Goal: Task Accomplishment & Management: Manage account settings

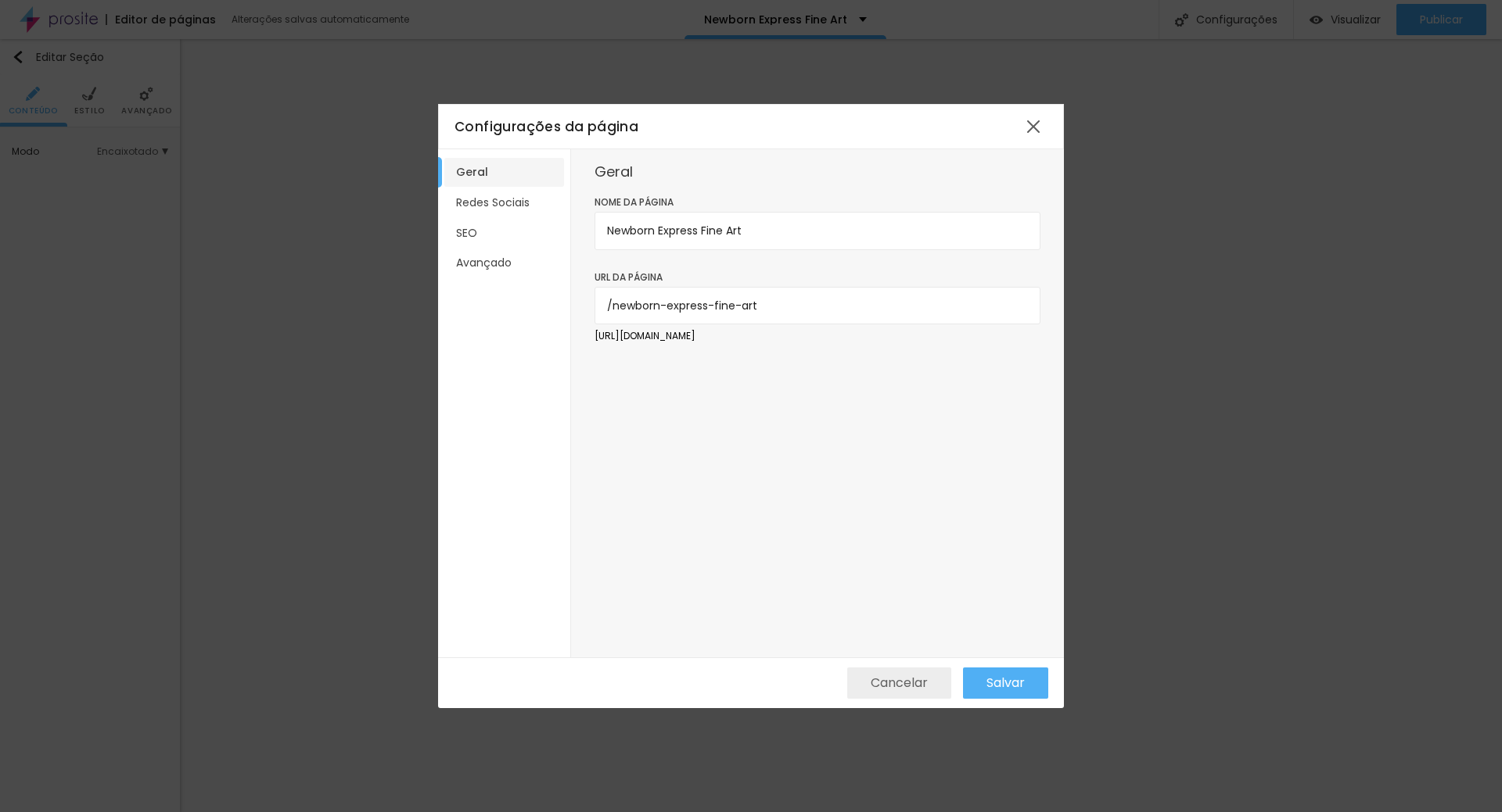
click at [923, 680] on span "Cancelar" at bounding box center [899, 683] width 57 height 14
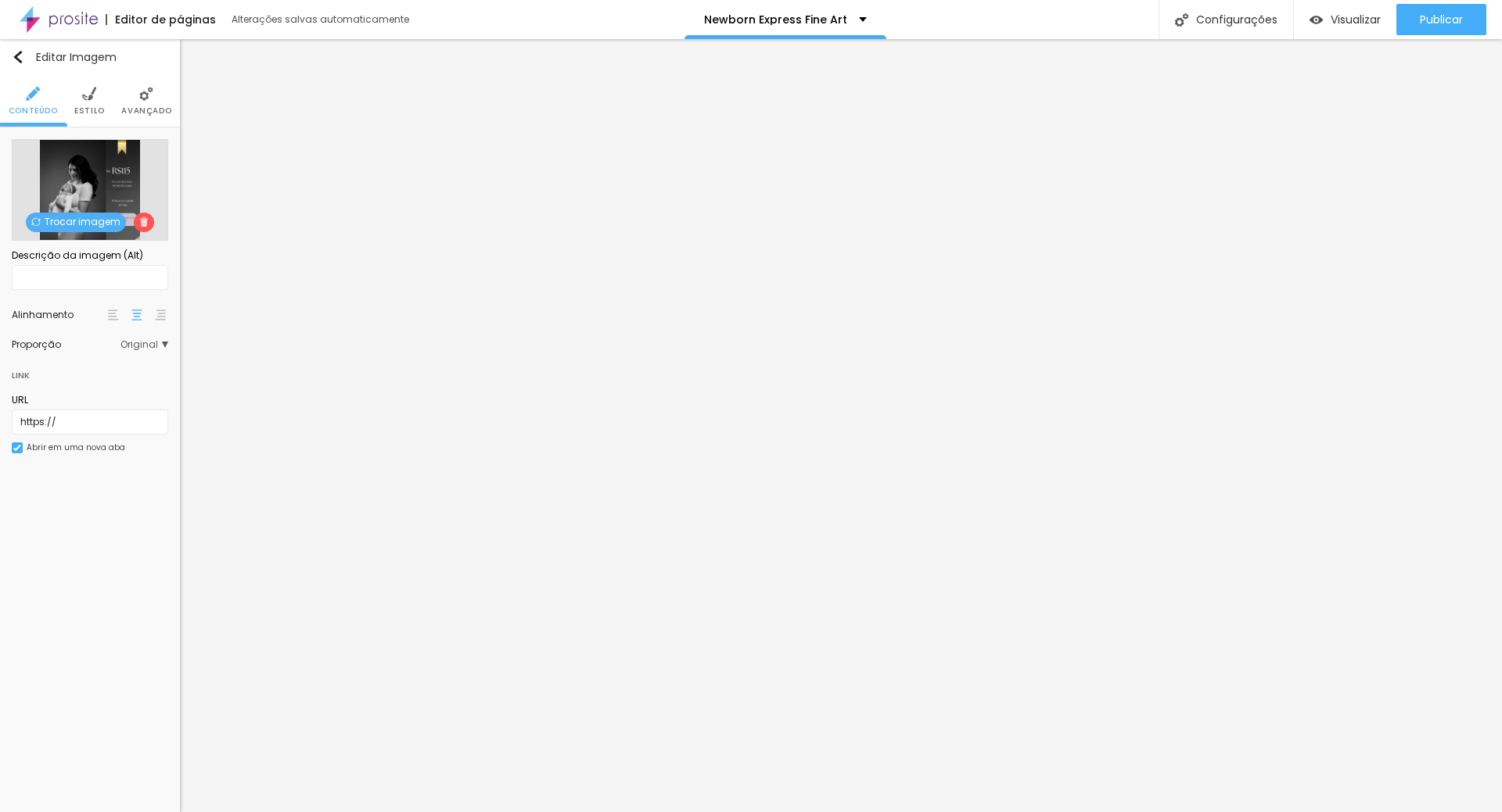
click at [73, 213] on span "Trocar imagem" at bounding box center [76, 222] width 100 height 19
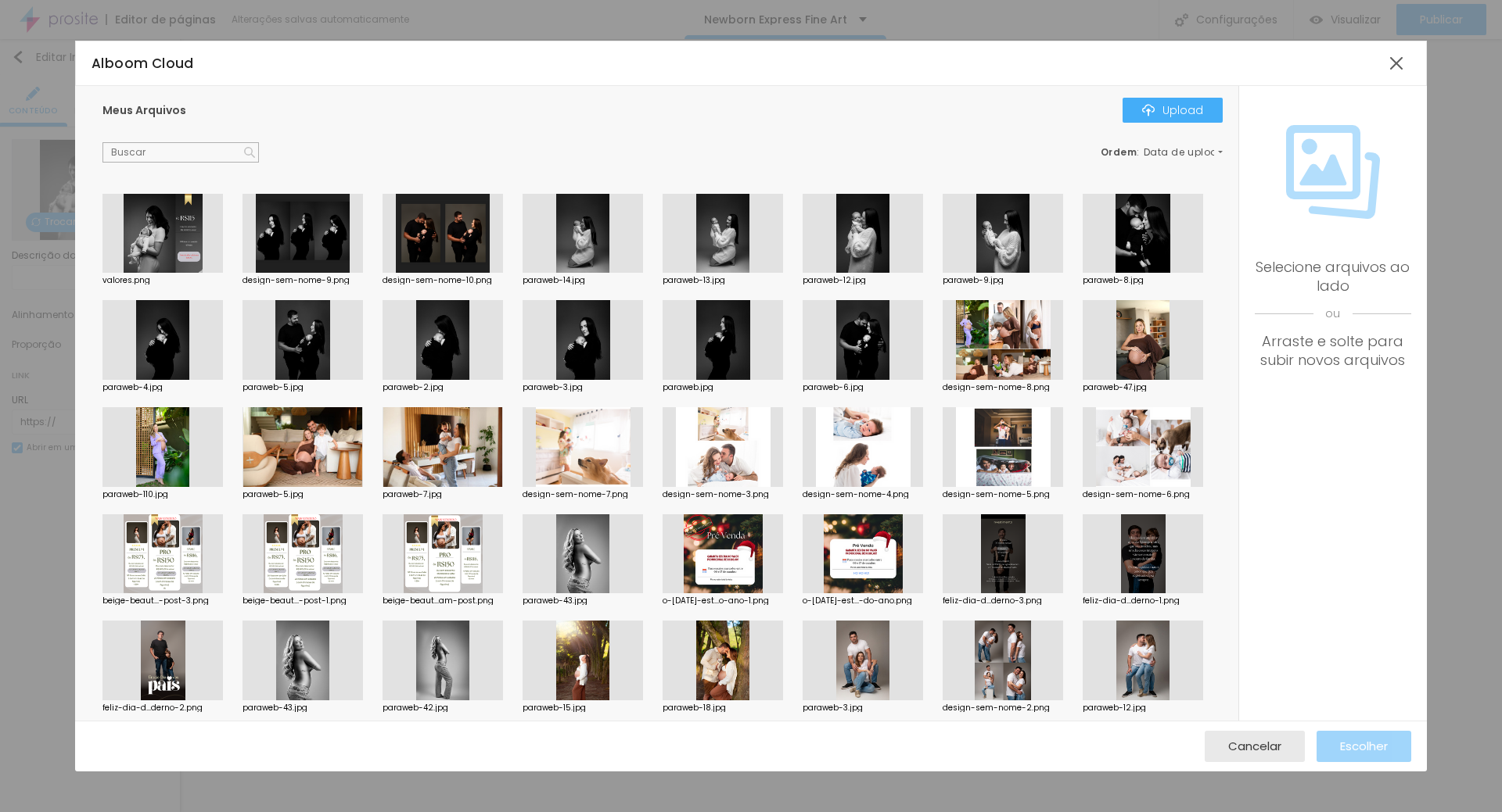
click at [216, 203] on div at bounding box center [163, 233] width 120 height 80
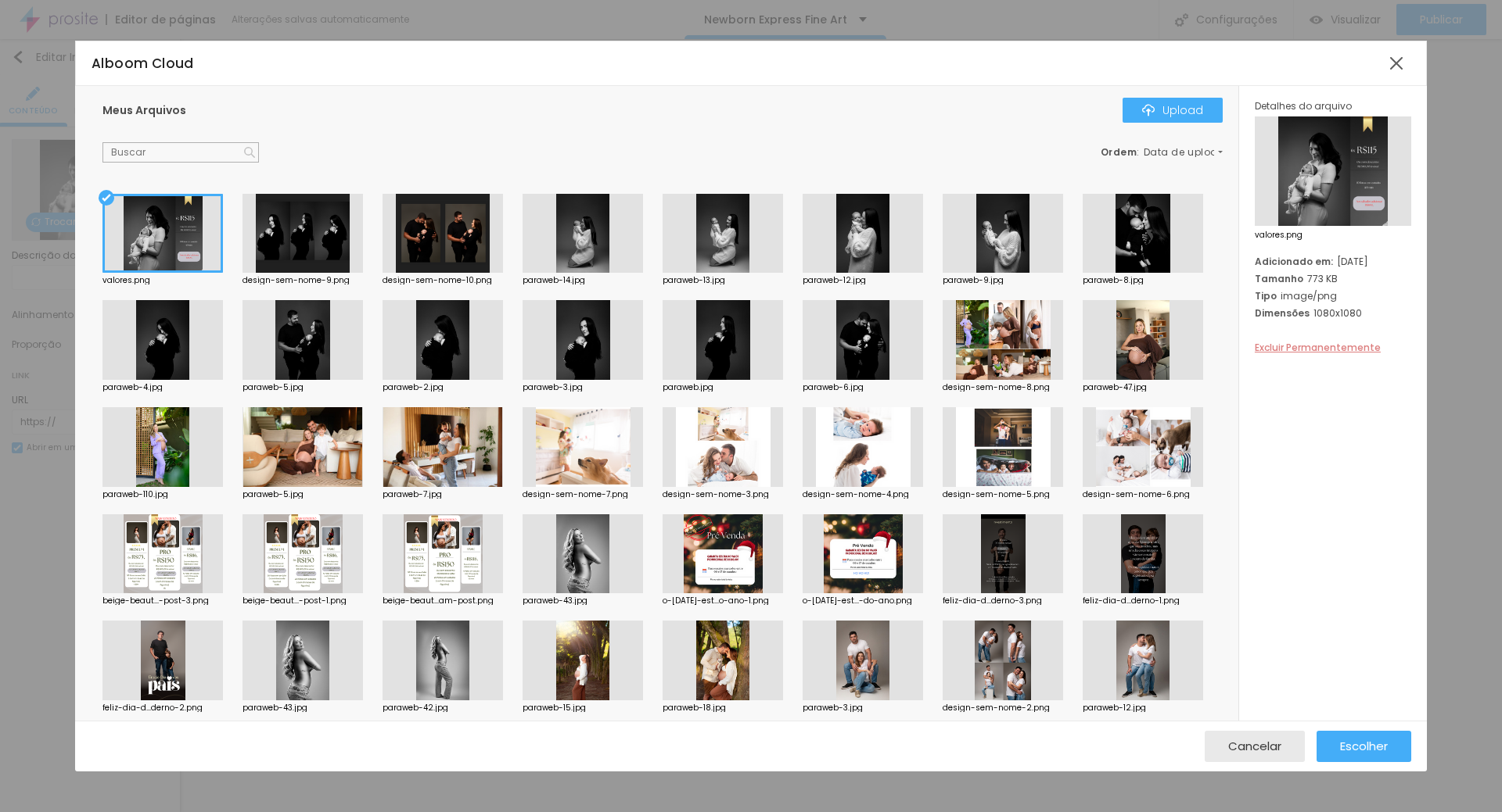
click at [1296, 347] on span "Excluir Permanentemente" at bounding box center [1317, 347] width 126 height 13
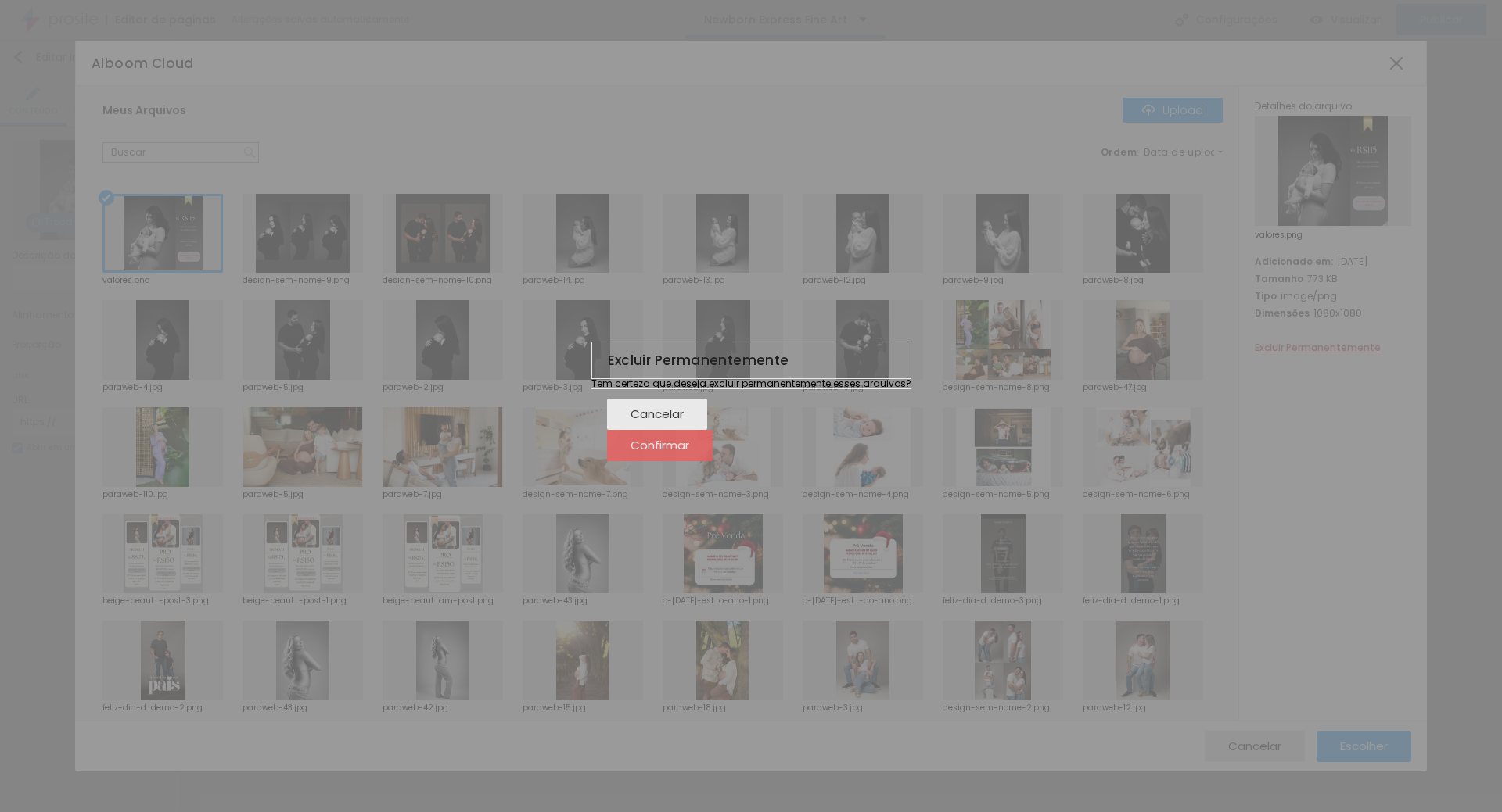
click at [689, 452] on span "Confirmar" at bounding box center [659, 444] width 58 height 13
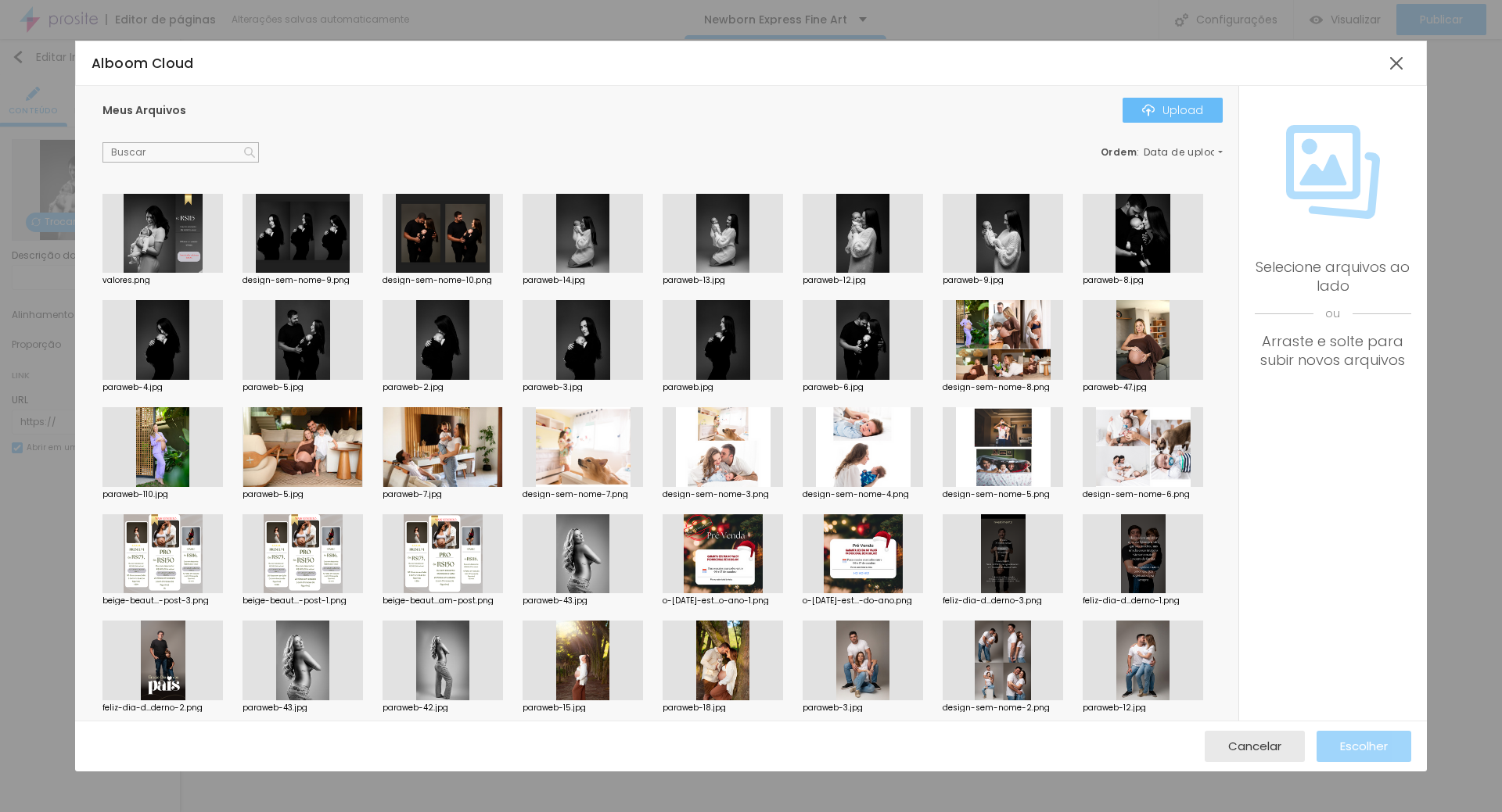
click at [1174, 109] on div "Upload" at bounding box center [1172, 110] width 61 height 12
click at [159, 235] on div at bounding box center [163, 233] width 120 height 80
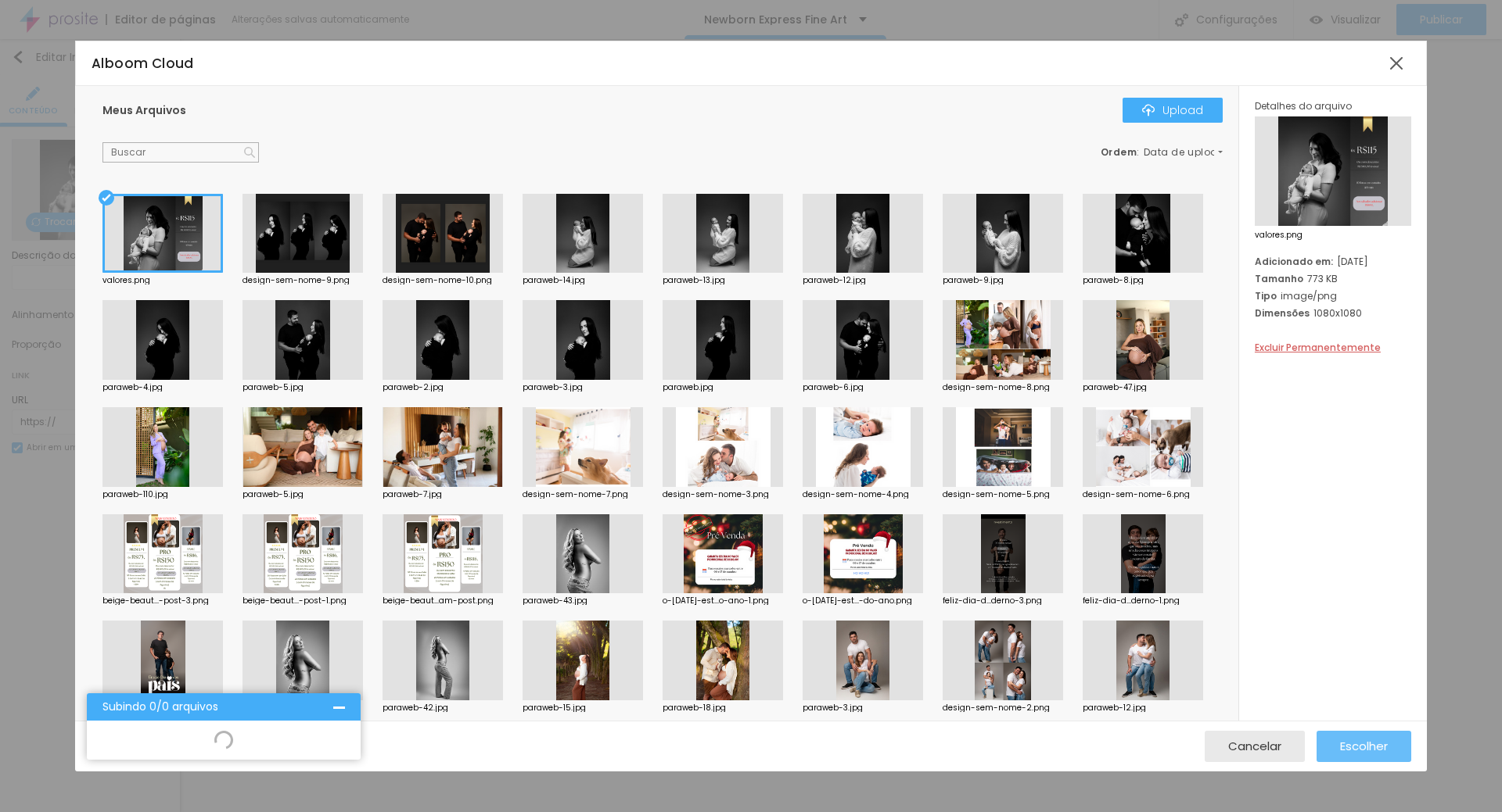
click at [1356, 743] on span "Escolher" at bounding box center [1363, 746] width 48 height 13
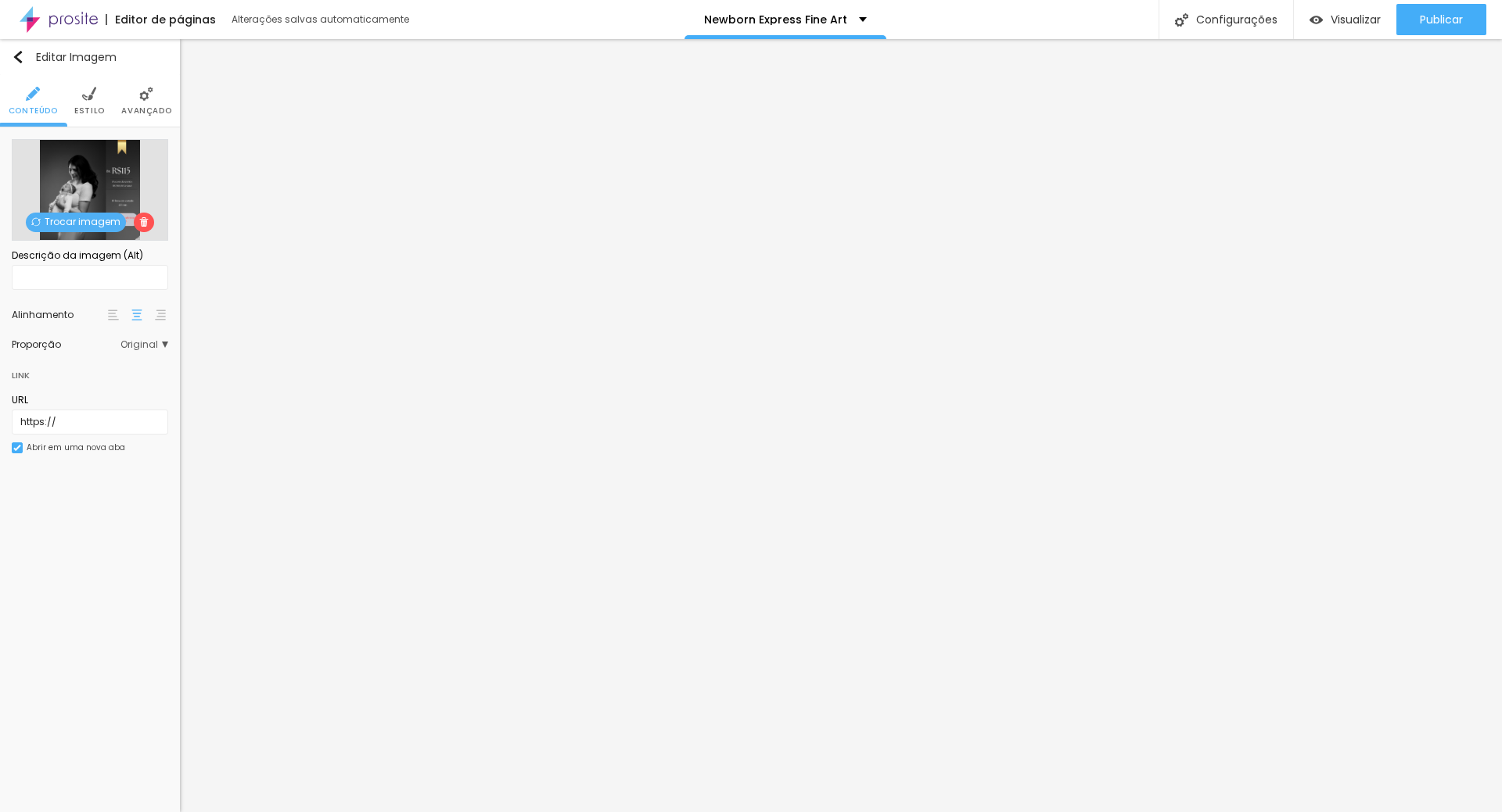
click at [95, 216] on span "Trocar imagem" at bounding box center [76, 222] width 100 height 19
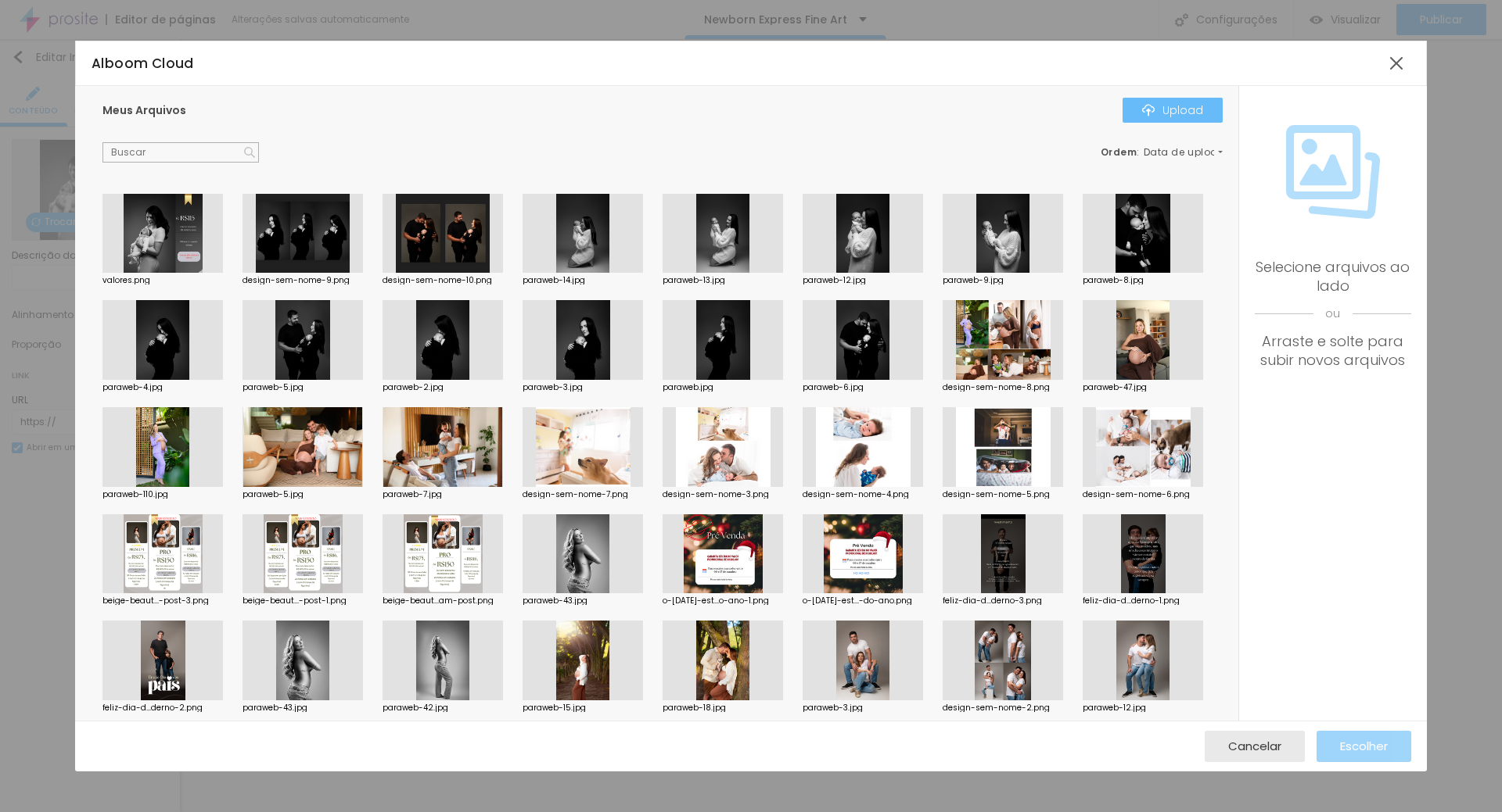
click at [1159, 106] on div "Upload" at bounding box center [1172, 110] width 61 height 12
click at [1265, 741] on span "Cancelar" at bounding box center [1254, 746] width 53 height 13
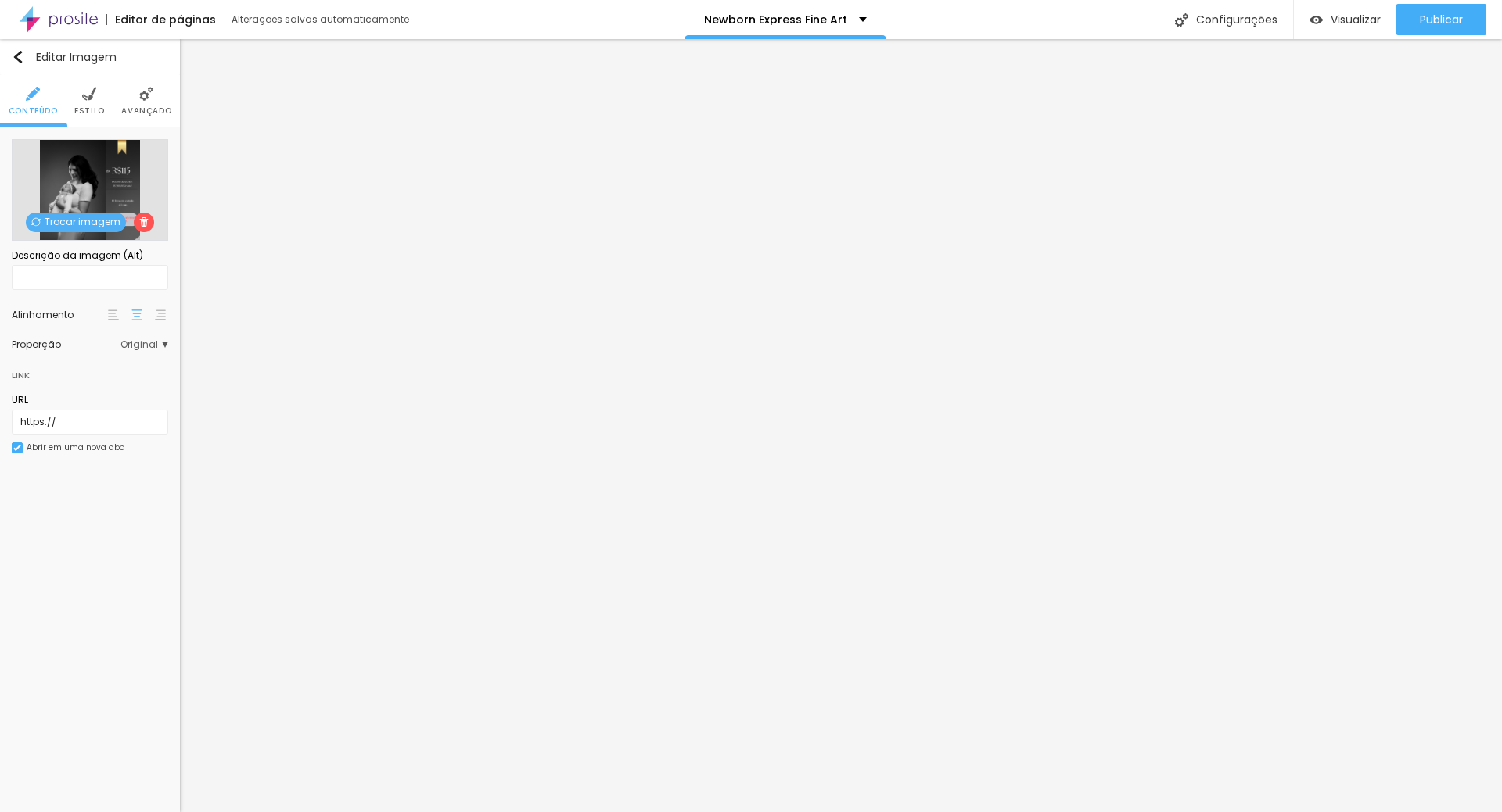
click at [72, 216] on span "Trocar imagem" at bounding box center [76, 222] width 100 height 19
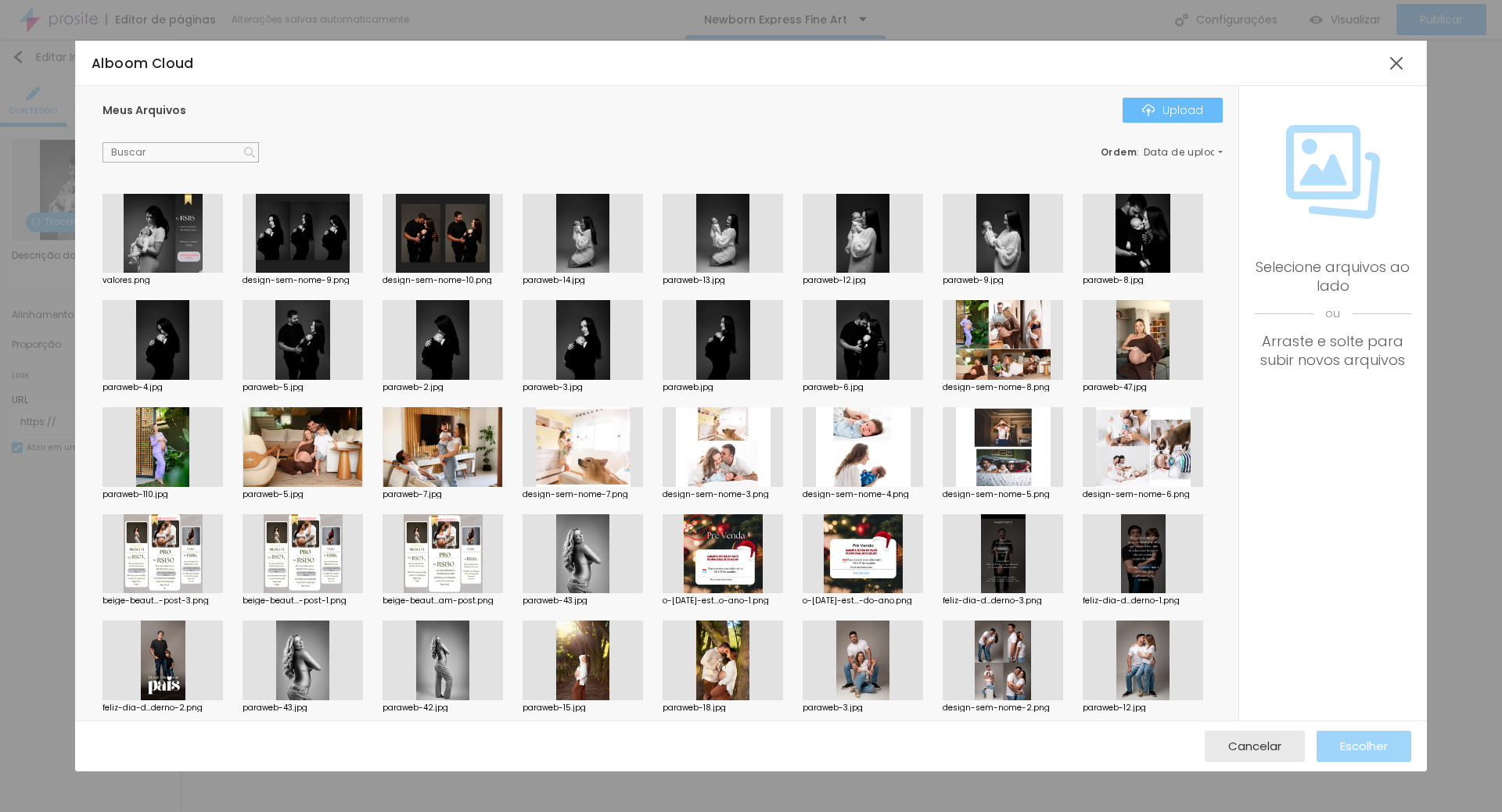
click at [1186, 111] on div "Upload" at bounding box center [1172, 110] width 61 height 12
click at [1170, 104] on div "Upload" at bounding box center [1172, 110] width 61 height 12
click at [1181, 111] on div "Upload" at bounding box center [1172, 110] width 61 height 12
click at [200, 234] on div at bounding box center [163, 233] width 120 height 80
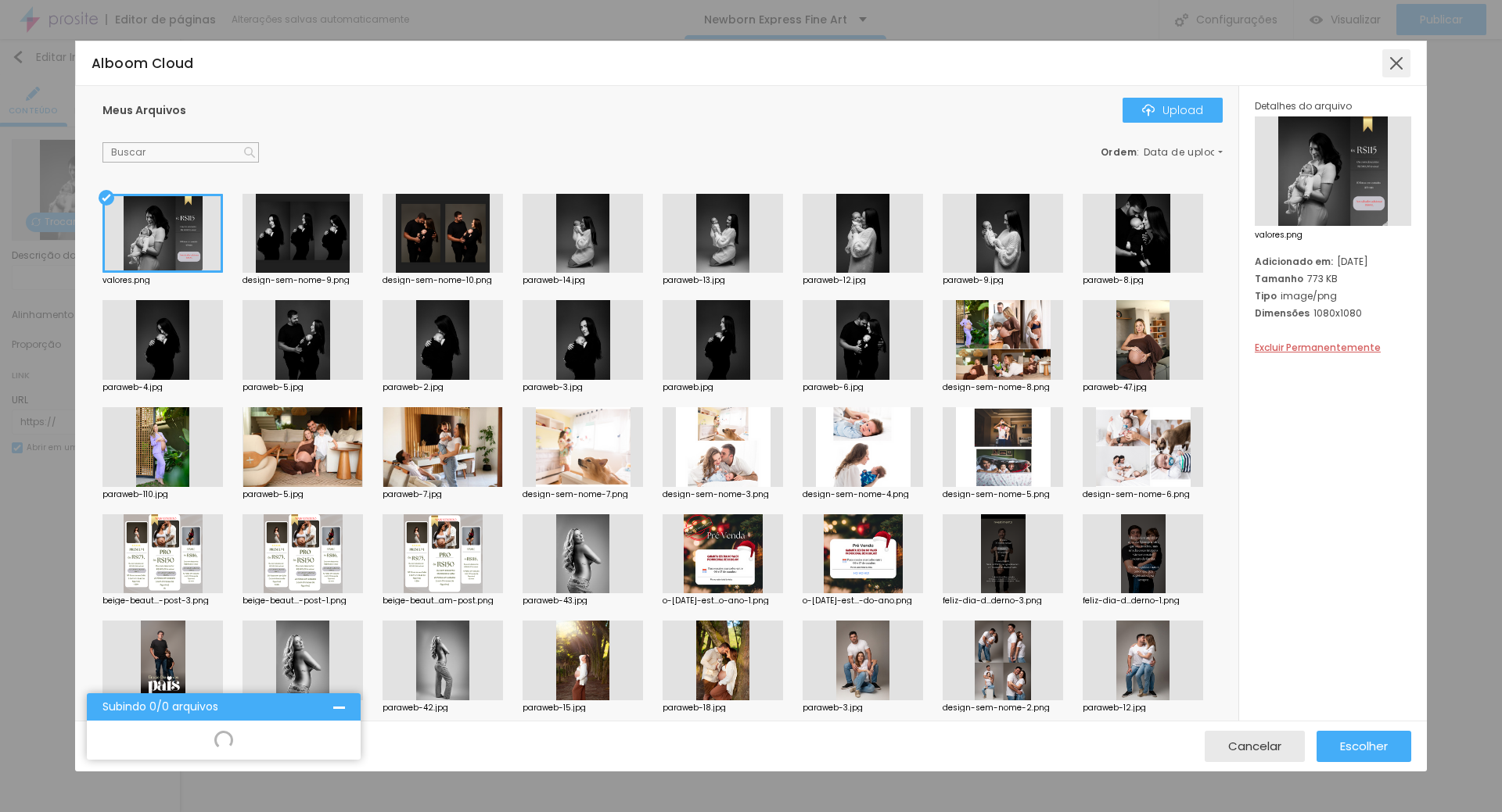
click at [1395, 58] on div at bounding box center [1396, 64] width 28 height 28
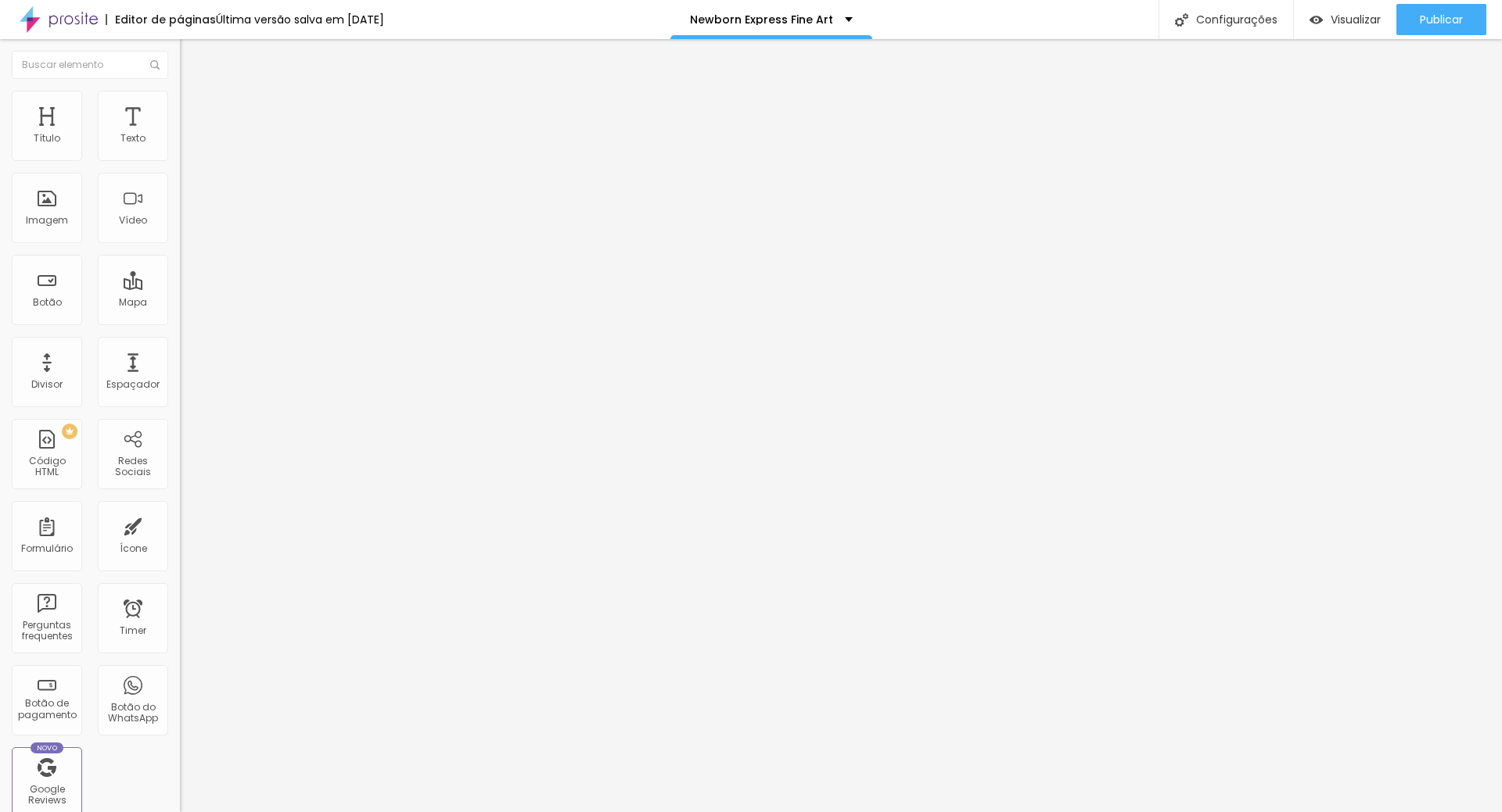
click at [180, 134] on span "Trocar imagem" at bounding box center [222, 127] width 85 height 13
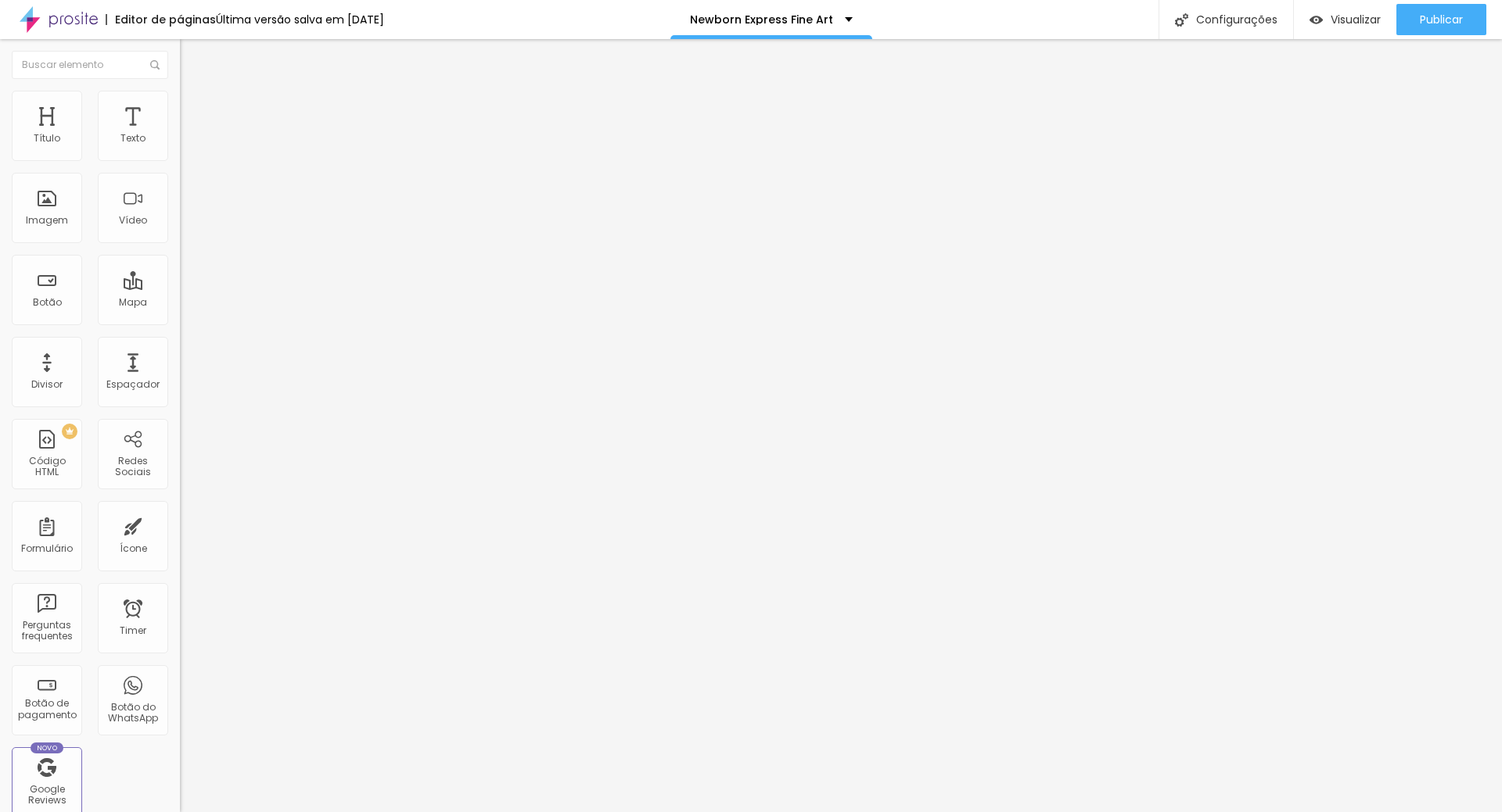
drag, startPoint x: 1421, startPoint y: 13, endPoint x: 1425, endPoint y: 23, distance: 10.8
click at [1421, 15] on span "Publicar" at bounding box center [1440, 19] width 43 height 12
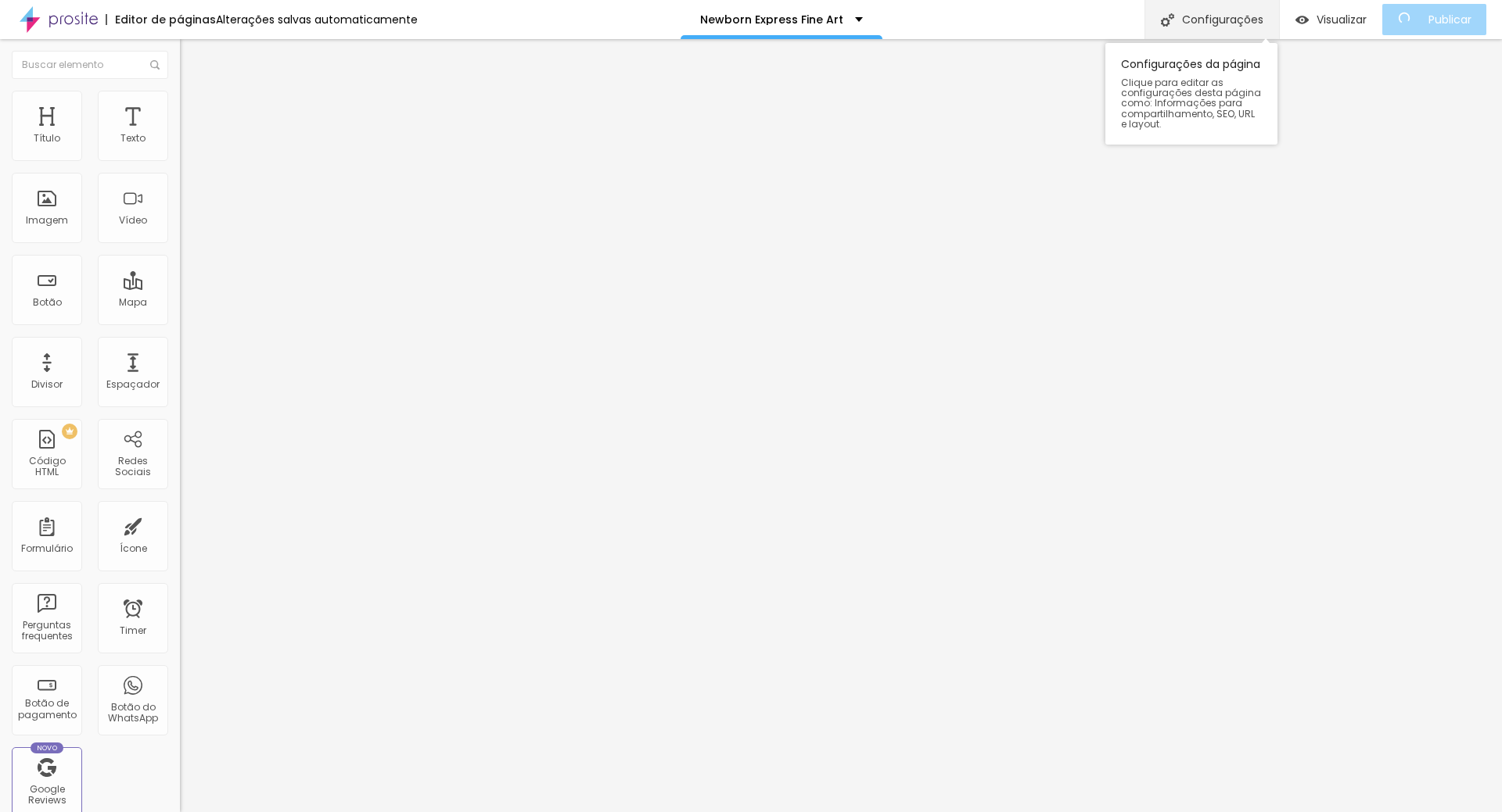
click at [1193, 27] on div "Configurações" at bounding box center [1212, 19] width 134 height 39
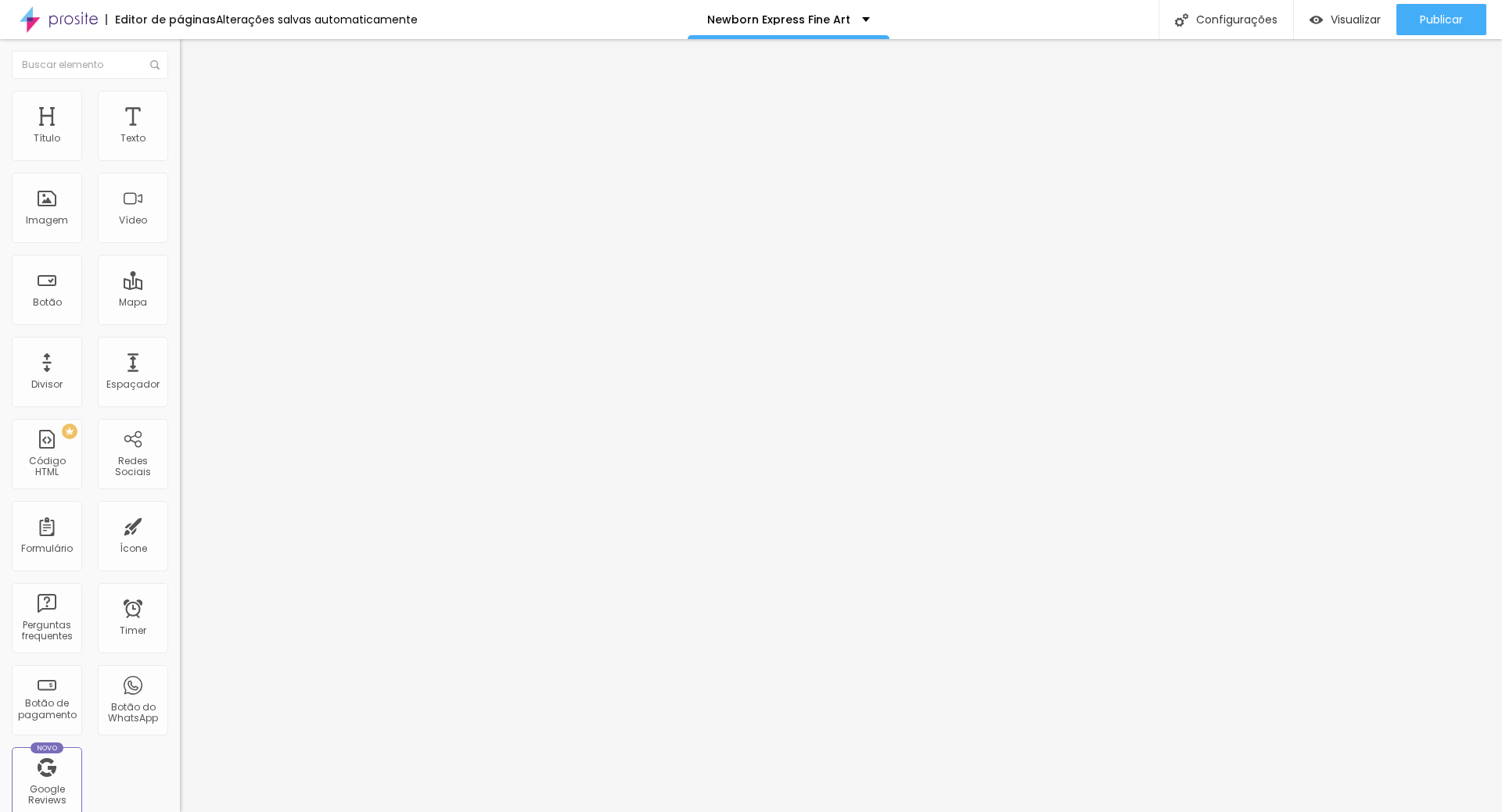
drag, startPoint x: 935, startPoint y: 336, endPoint x: 797, endPoint y: 338, distance: 138.0
drag, startPoint x: 598, startPoint y: 337, endPoint x: 608, endPoint y: 337, distance: 10.0
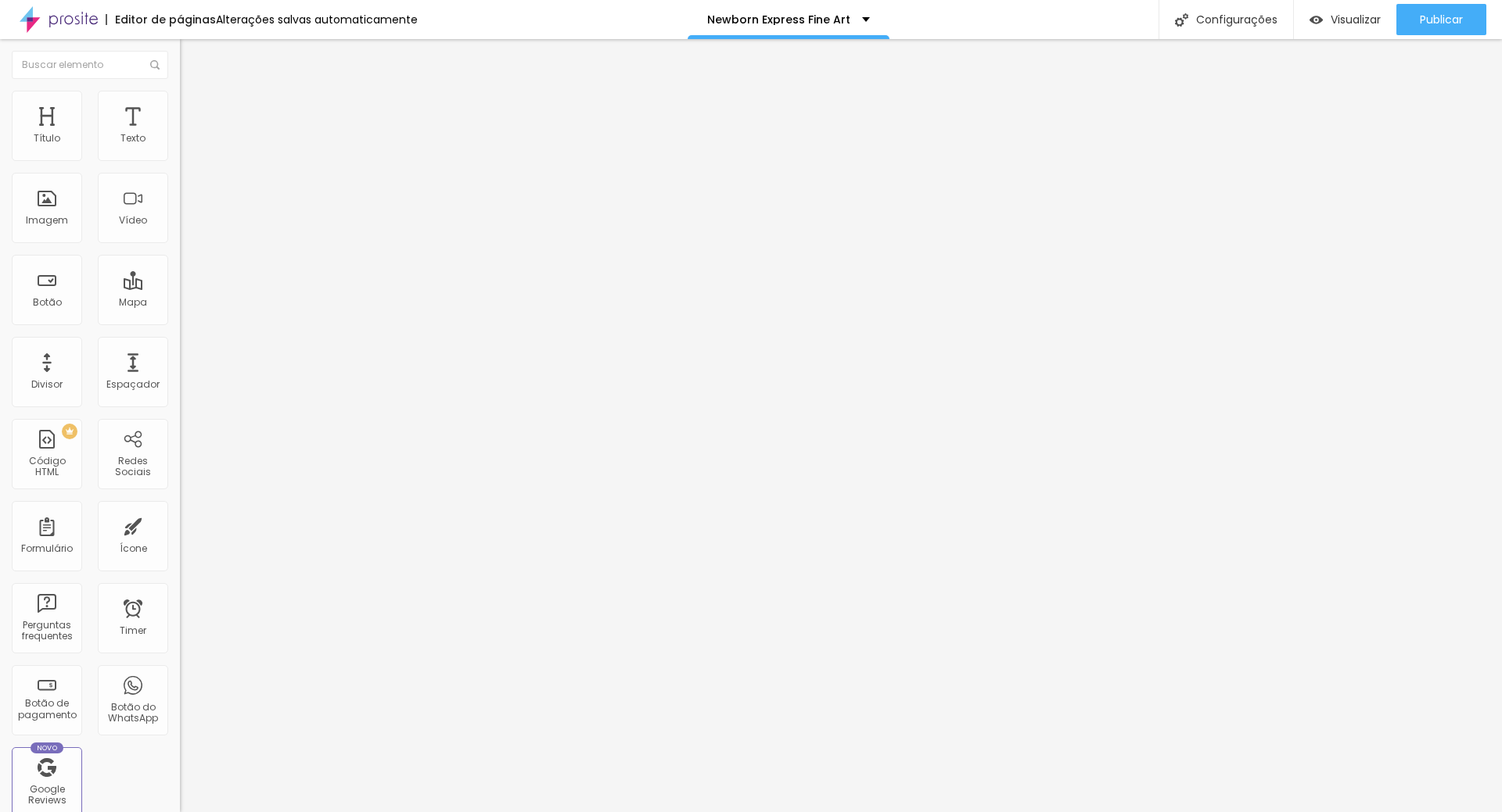
drag, startPoint x: 941, startPoint y: 334, endPoint x: 930, endPoint y: 386, distance: 53.2
drag, startPoint x: 879, startPoint y: 336, endPoint x: 801, endPoint y: 333, distance: 78.1
drag, startPoint x: 595, startPoint y: 338, endPoint x: 935, endPoint y: 354, distance: 340.4
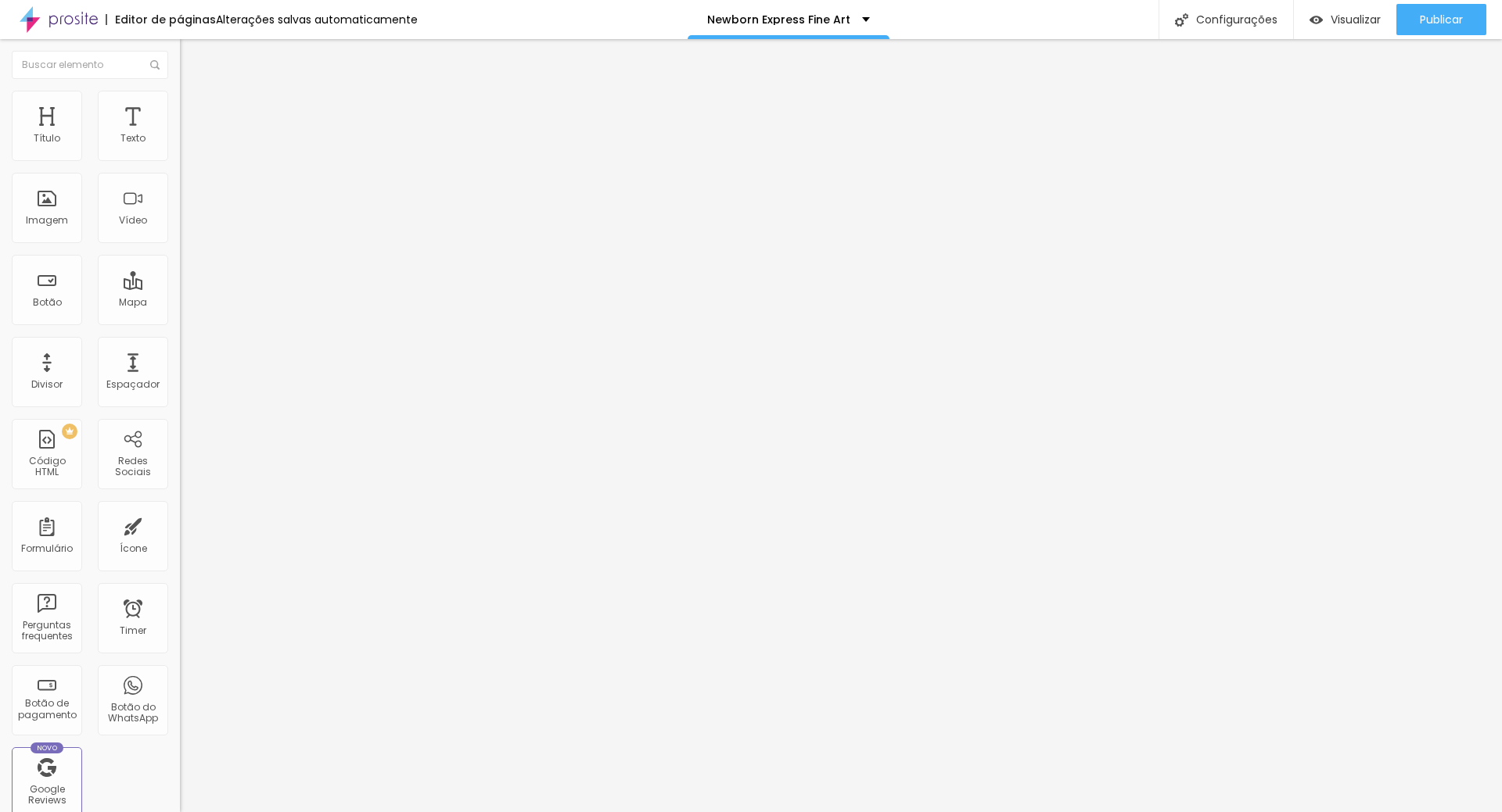
copy p "[URL][DOMAIN_NAME]"
click at [1442, 24] on span "Publicar" at bounding box center [1440, 19] width 43 height 12
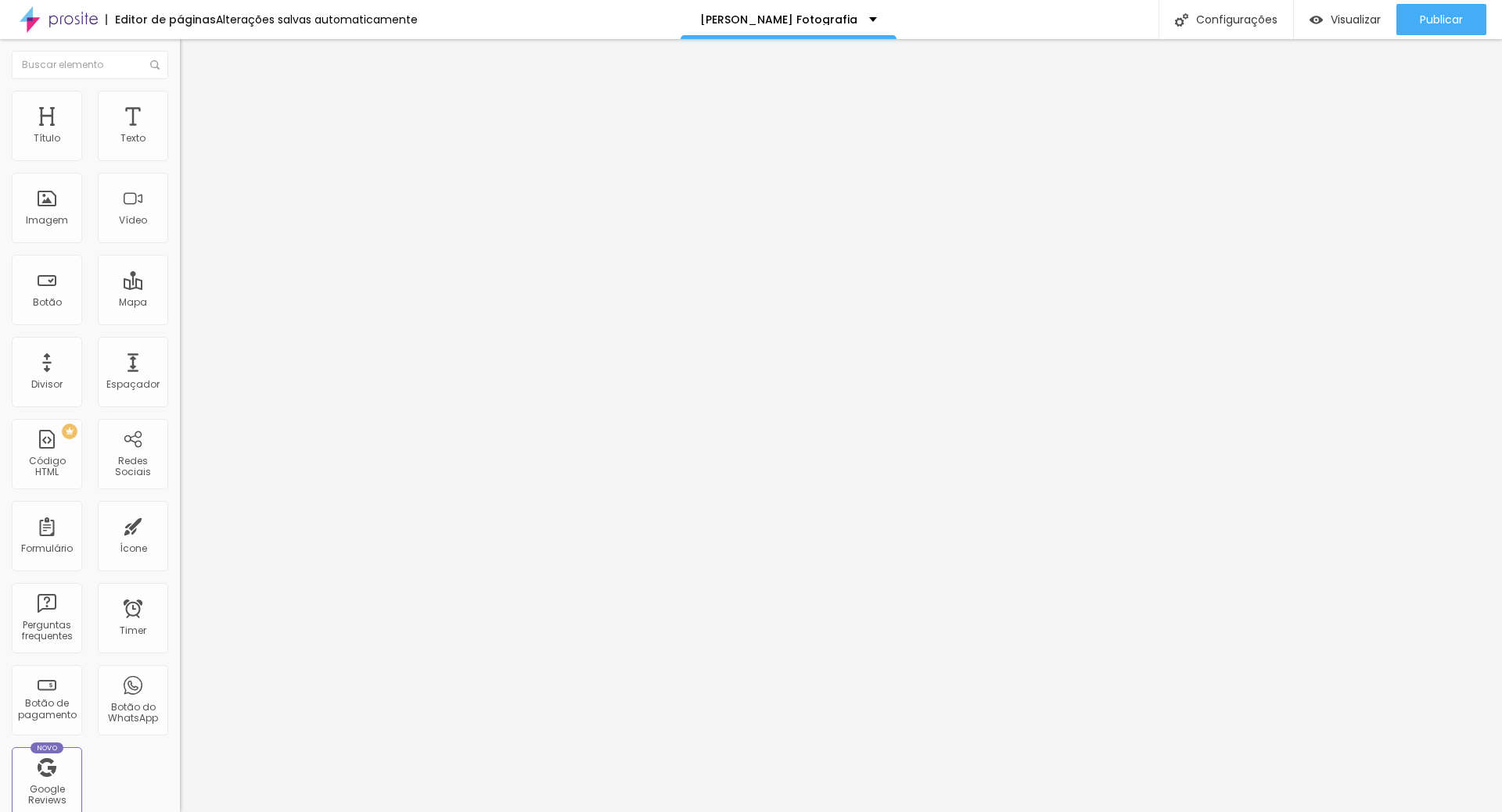
click at [180, 147] on input "REVELAÇÃO GRAVIDEZ/SEXO DO BEBÊ" at bounding box center [273, 139] width 187 height 16
drag, startPoint x: 164, startPoint y: 173, endPoint x: 0, endPoint y: 179, distance: 164.1
click at [180, 179] on div "Texto REVELAÇÃO GRAVIDEZ/SEXO DO BEBÊ Alinhamento Tamanho Normal Pequeno Normal…" at bounding box center [269, 240] width 180 height 237
type input "Ê"
type input "NEWBORN EXPRESS FINE ART"
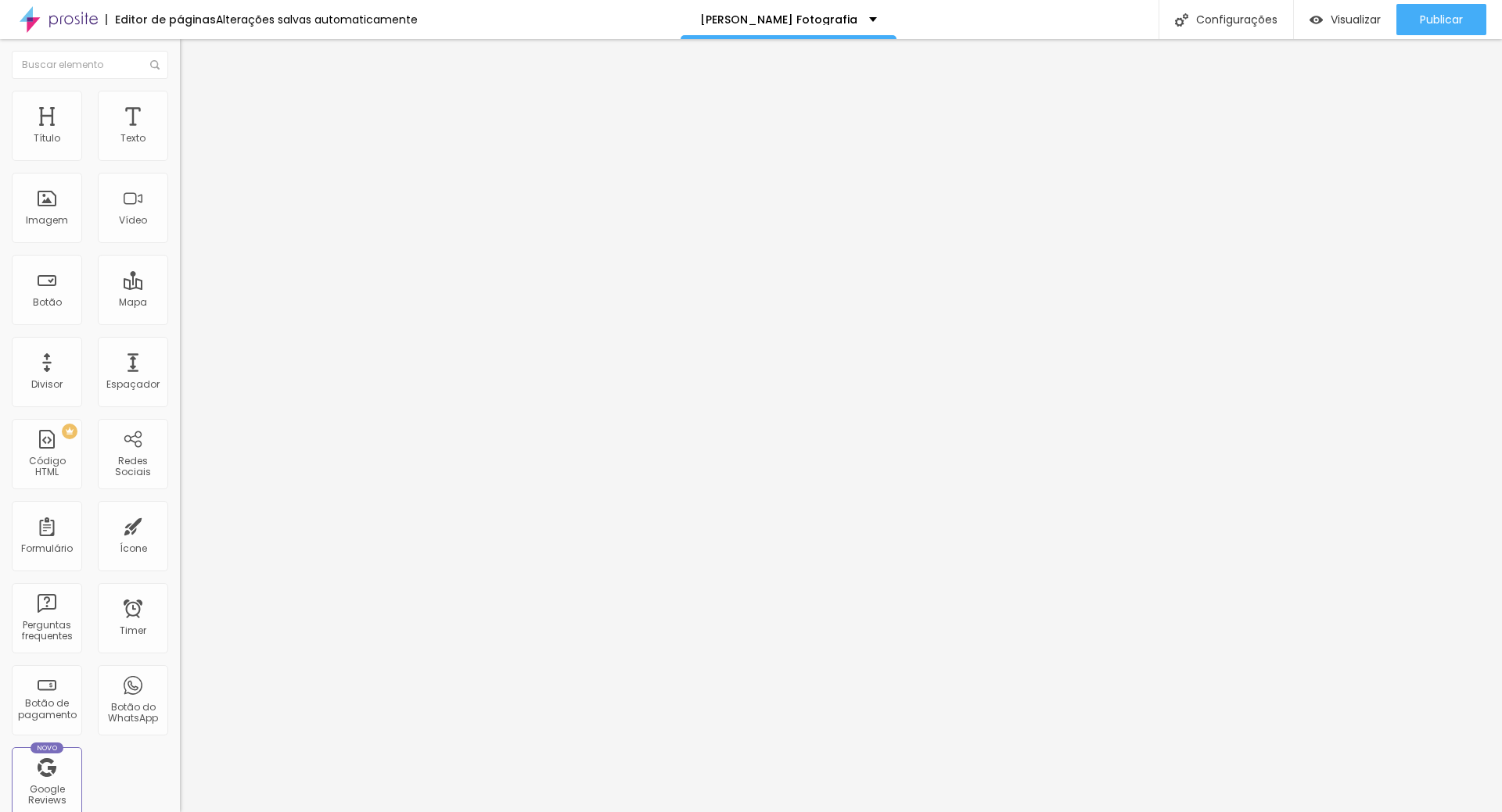
drag, startPoint x: 51, startPoint y: 312, endPoint x: 0, endPoint y: 305, distance: 51.5
click at [180, 306] on div "Texto NEWBORN EXPRESS FINE ART Alinhamento [GEOGRAPHIC_DATA] Link URL /ensaio-r…" at bounding box center [269, 240] width 180 height 237
paste input "[URL][DOMAIN_NAME]"
drag, startPoint x: 43, startPoint y: 323, endPoint x: 0, endPoint y: 305, distance: 46.6
click at [180, 305] on div "Texto NEWBORN EXPRESS FINE ART Alinhamento Tamanho Normal Pequeno Normal Grande…" at bounding box center [269, 240] width 180 height 237
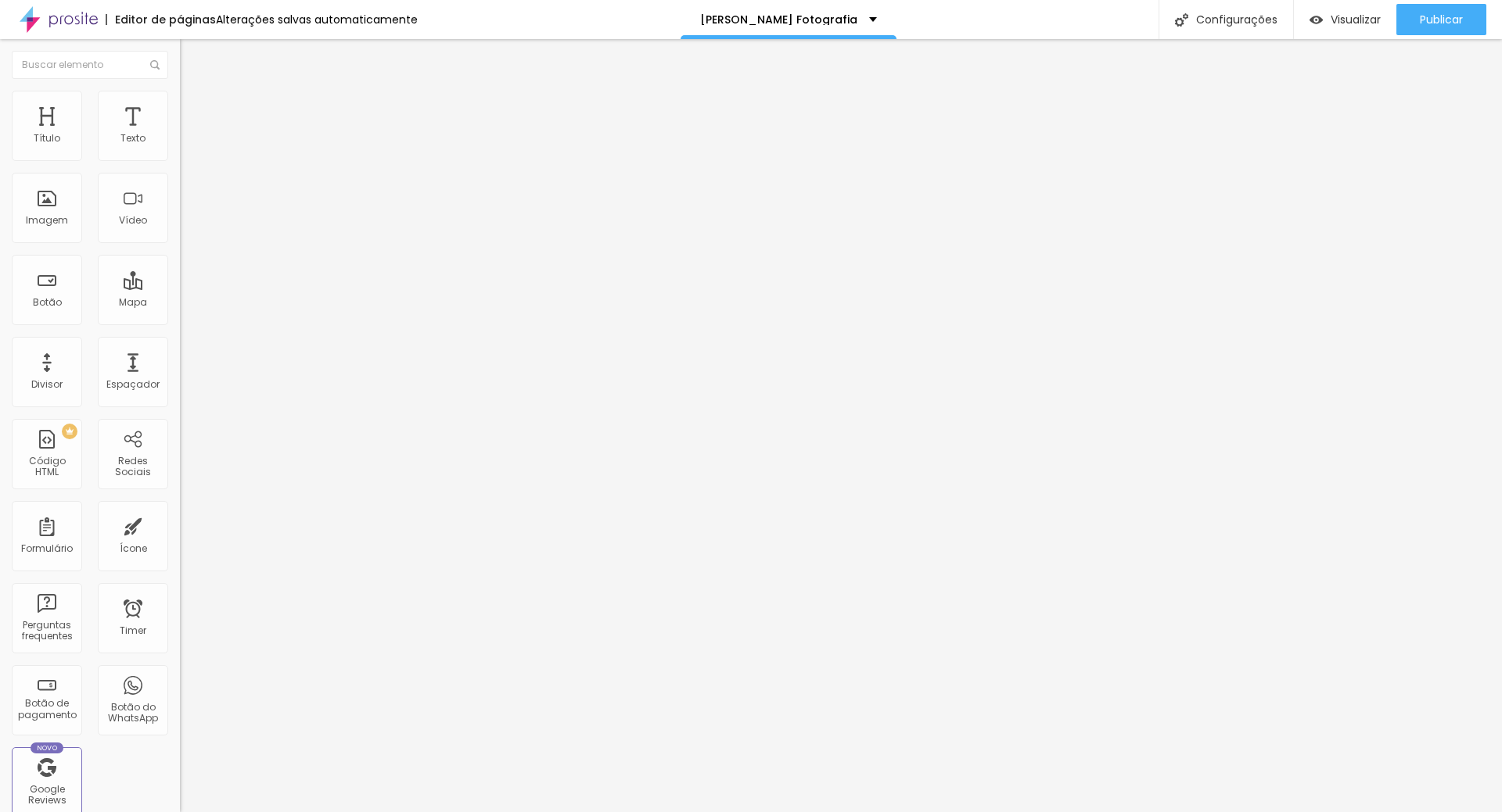
click at [180, 322] on input "[URL][DOMAIN_NAME]" at bounding box center [273, 315] width 187 height 16
type input "[URL][DOMAIN_NAME]"
click at [1438, 19] on span "Publicar" at bounding box center [1440, 19] width 43 height 12
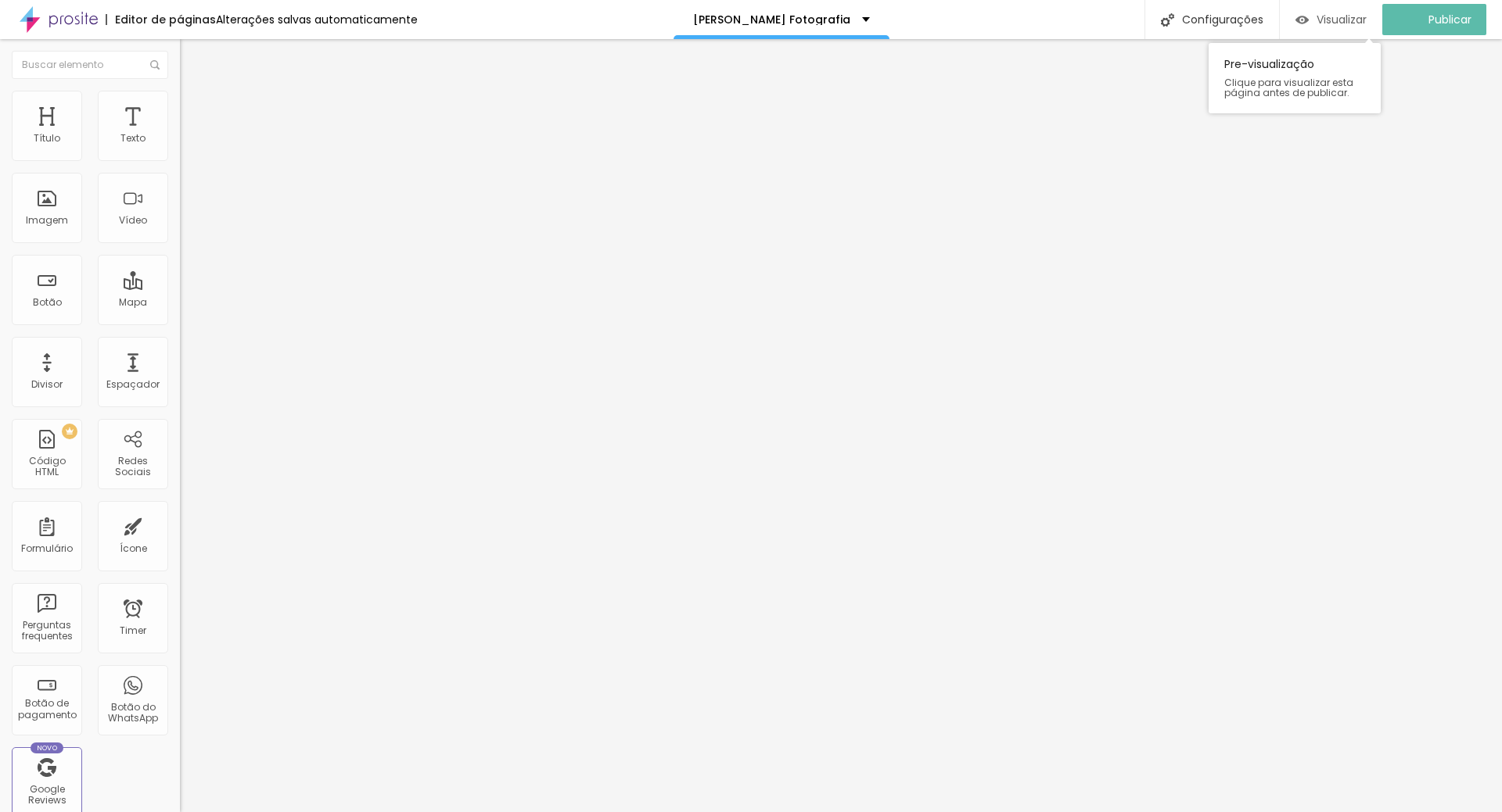
click at [1328, 23] on span "Visualizar" at bounding box center [1341, 19] width 50 height 12
